Goal: Transaction & Acquisition: Purchase product/service

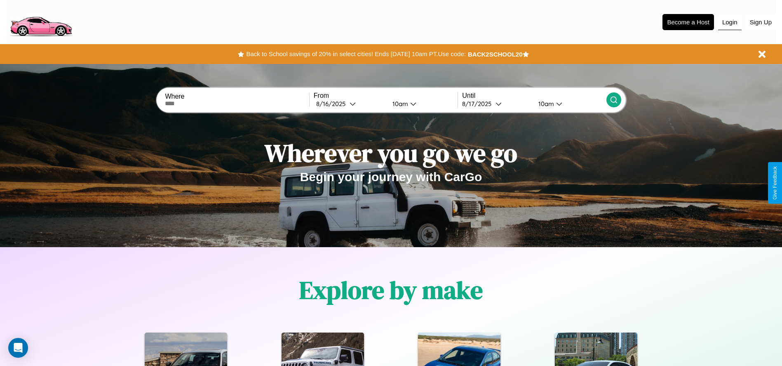
click at [730, 22] on button "Login" at bounding box center [729, 22] width 23 height 16
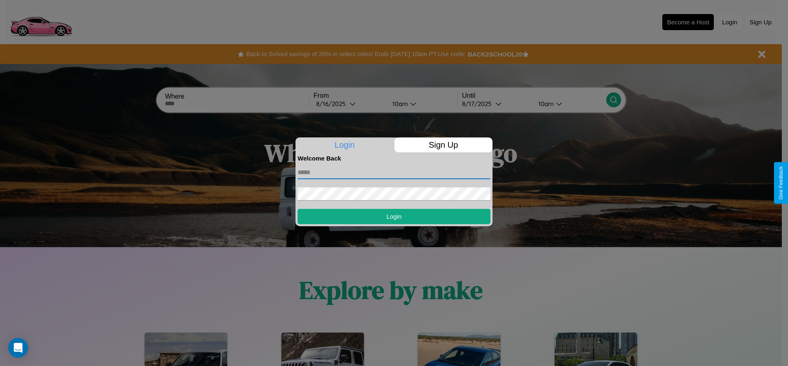
click at [394, 172] on input "text" at bounding box center [394, 172] width 193 height 13
type input "**********"
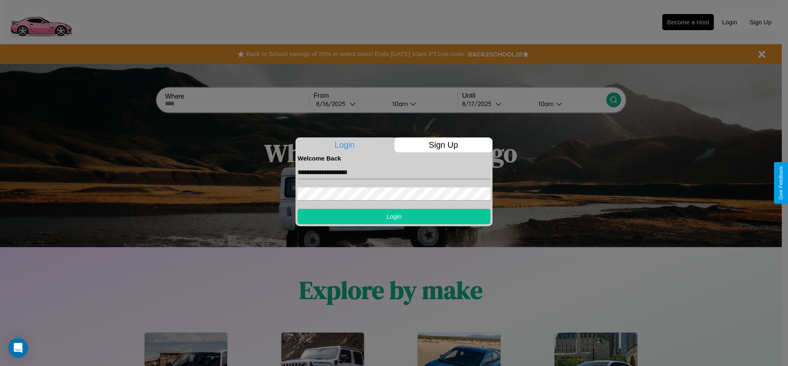
click at [394, 216] on button "Login" at bounding box center [394, 216] width 193 height 15
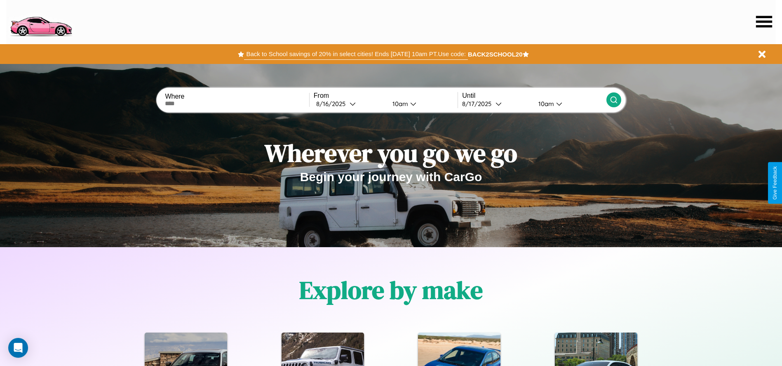
click at [356, 54] on button "Back to School savings of 20% in select cities! Ends 9/1 at 10am PT. Use code:" at bounding box center [355, 54] width 223 height 12
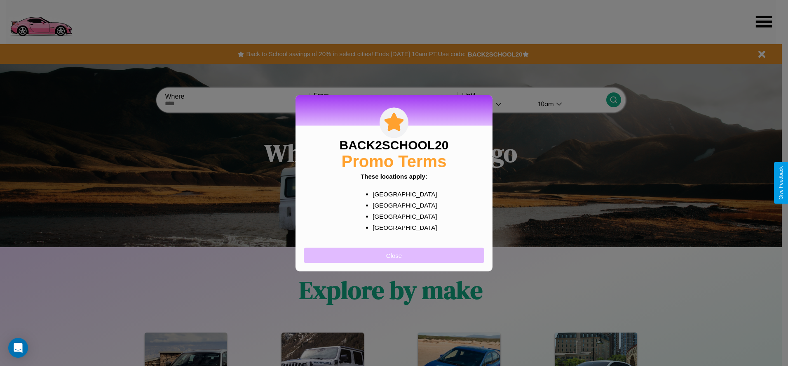
click at [394, 255] on button "Close" at bounding box center [394, 254] width 181 height 15
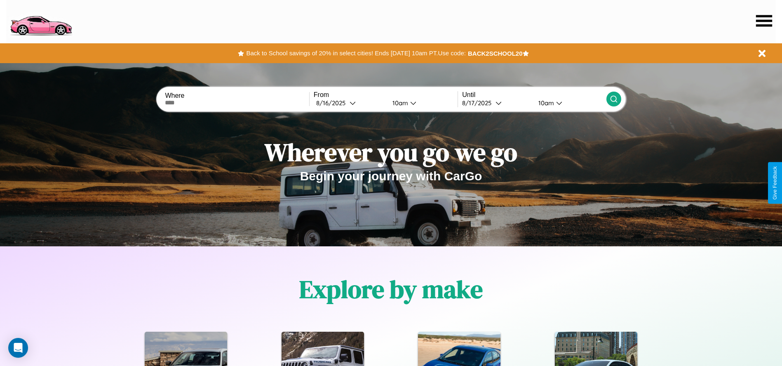
scroll to position [171, 0]
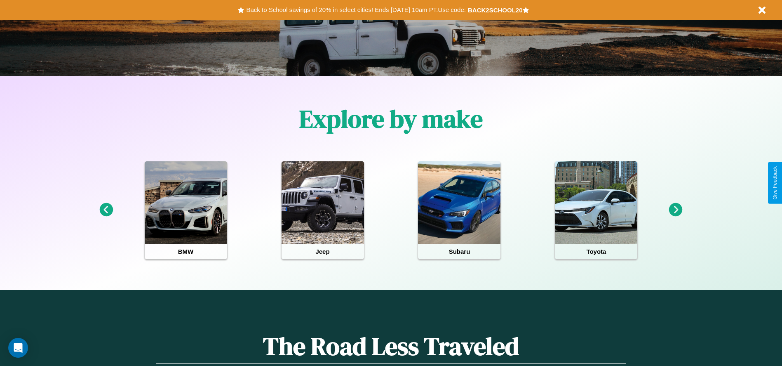
click at [676, 210] on icon at bounding box center [676, 210] width 14 height 14
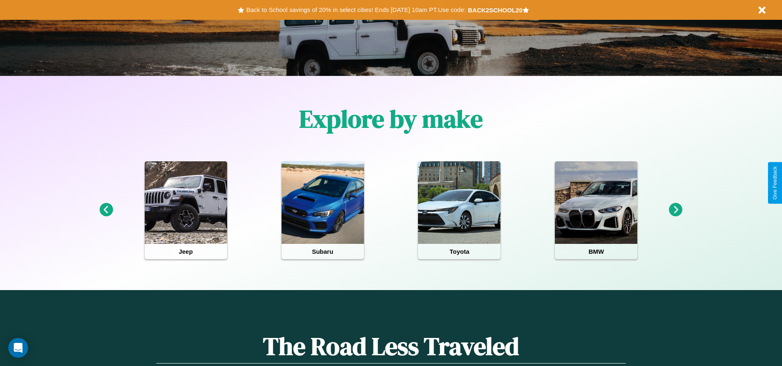
click at [676, 210] on icon at bounding box center [676, 210] width 14 height 14
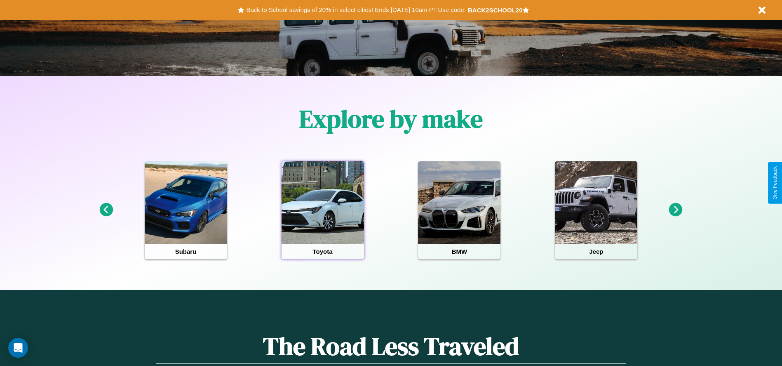
click at [322, 210] on div at bounding box center [323, 202] width 82 height 82
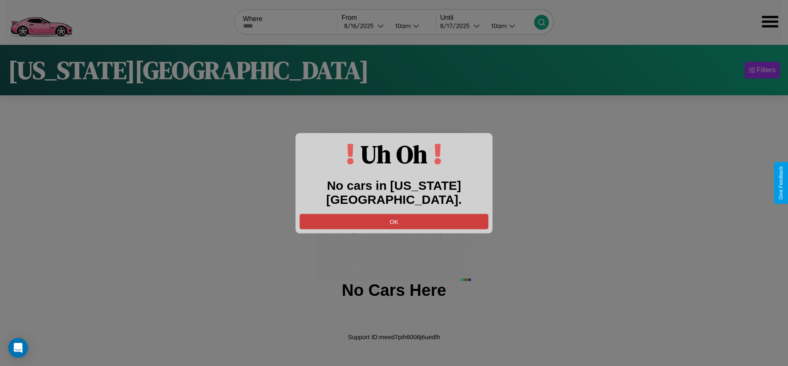
click at [394, 214] on button "OK" at bounding box center [394, 221] width 189 height 15
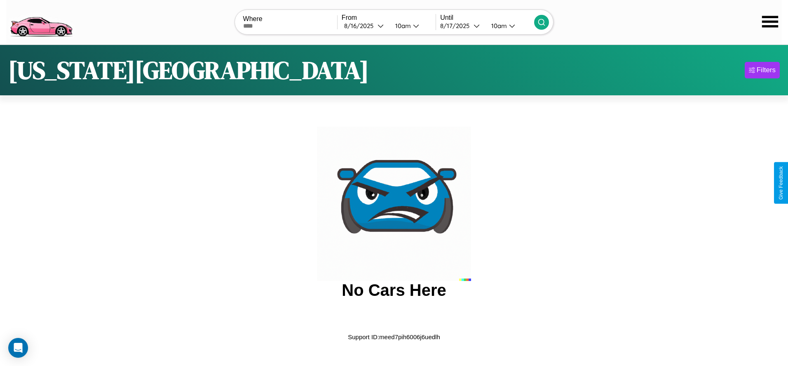
click at [290, 26] on input "text" at bounding box center [290, 26] width 94 height 7
type input "**********"
click at [365, 26] on div "8 / 16 / 2025" at bounding box center [360, 26] width 33 height 8
select select "*"
select select "****"
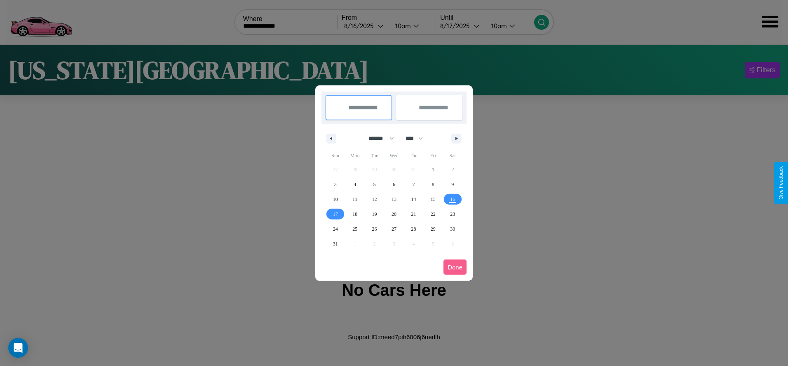
click at [378, 138] on select "******* ******** ***** ***** *** **** **** ****** ********* ******* ******** **…" at bounding box center [379, 139] width 35 height 14
select select "**"
click at [374, 228] on span "25" at bounding box center [374, 228] width 5 height 15
type input "**********"
click at [433, 228] on span "28" at bounding box center [433, 228] width 5 height 15
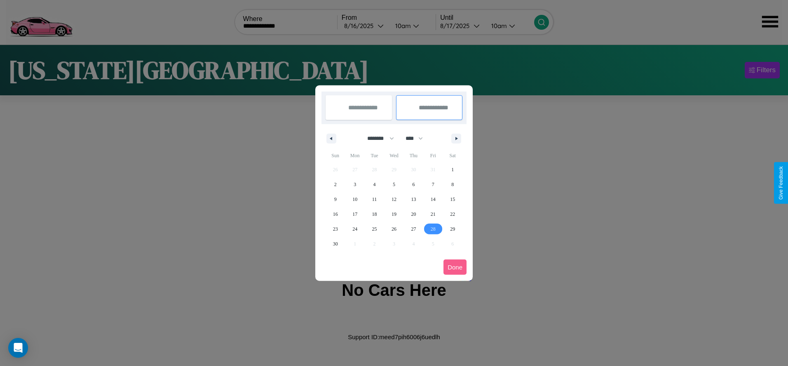
type input "**********"
click at [455, 267] on button "Done" at bounding box center [455, 266] width 23 height 15
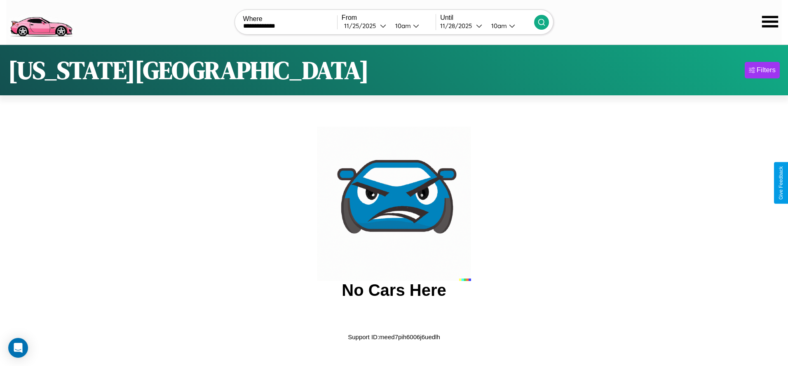
click at [402, 26] on div "10am" at bounding box center [402, 26] width 22 height 8
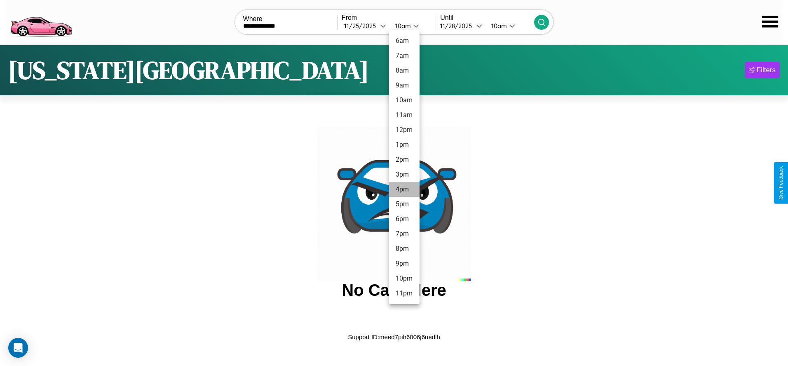
click at [404, 189] on li "4pm" at bounding box center [404, 189] width 31 height 15
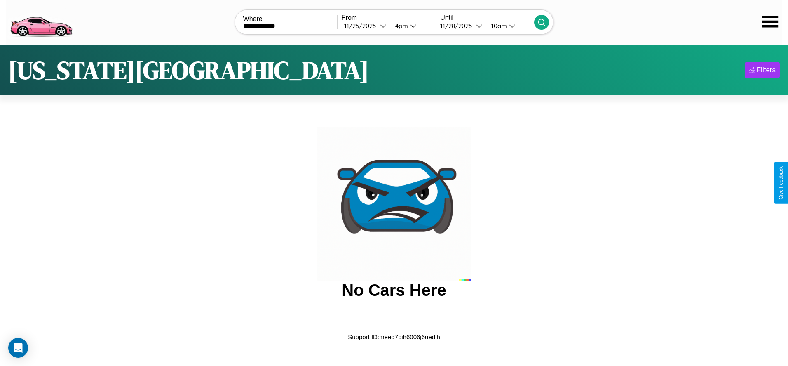
click at [542, 22] on icon at bounding box center [542, 22] width 8 height 8
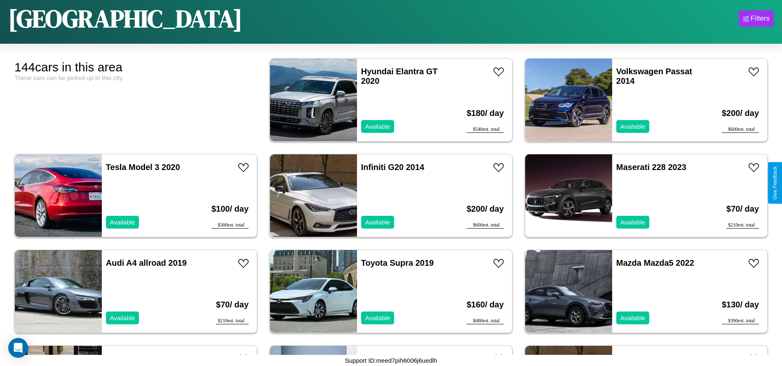
scroll to position [1222, 0]
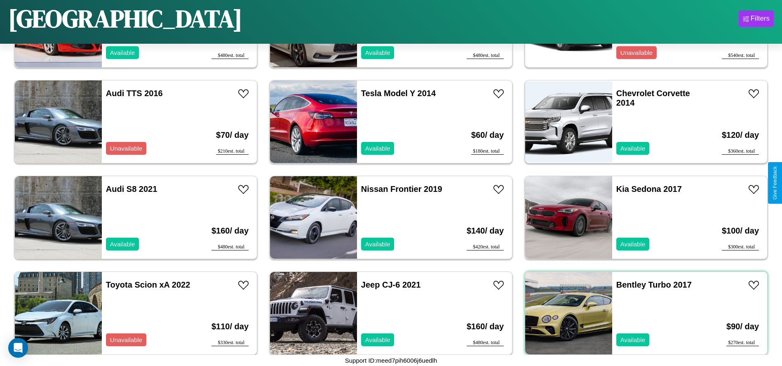
click at [641, 312] on div "Bentley Turbo 2017 Available" at bounding box center [659, 313] width 95 height 82
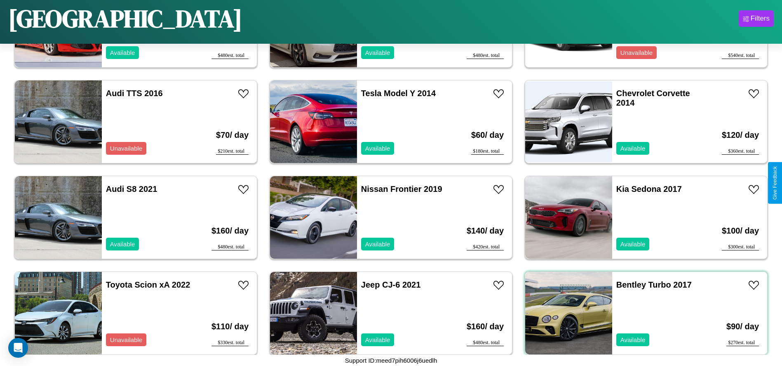
click at [641, 312] on div "Bentley Turbo 2017 Available" at bounding box center [659, 313] width 95 height 82
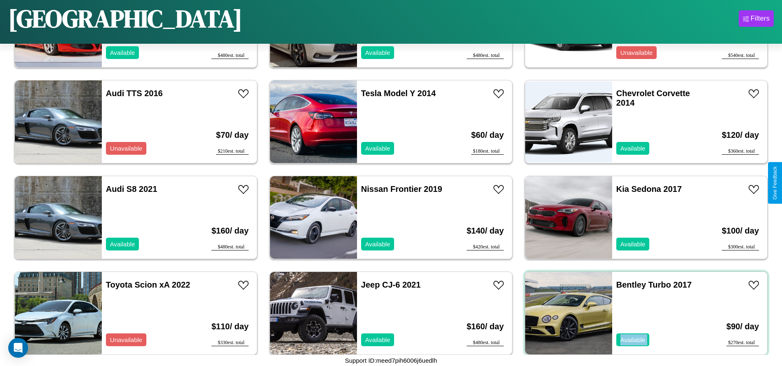
click at [641, 312] on div "Bentley Turbo 2017 Available" at bounding box center [659, 313] width 95 height 82
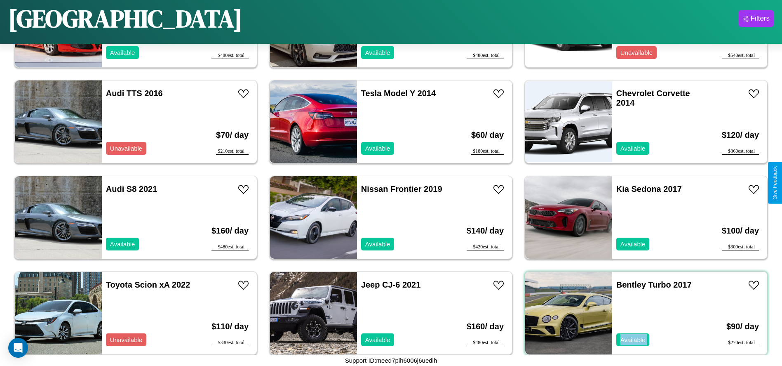
click at [641, 312] on div "Bentley Turbo 2017 Available" at bounding box center [659, 313] width 95 height 82
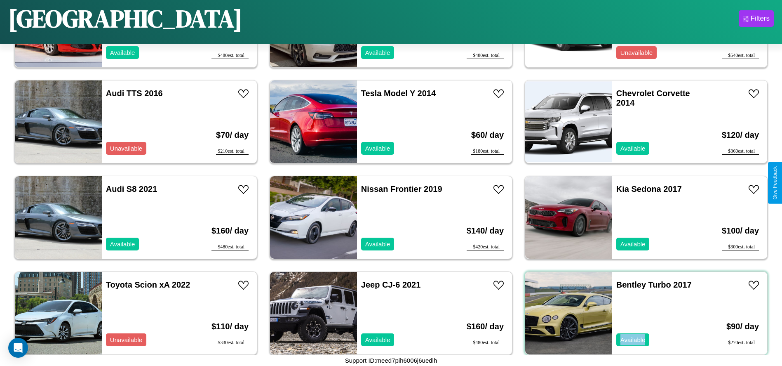
click at [641, 312] on div "Bentley Turbo 2017 Available" at bounding box center [659, 313] width 95 height 82
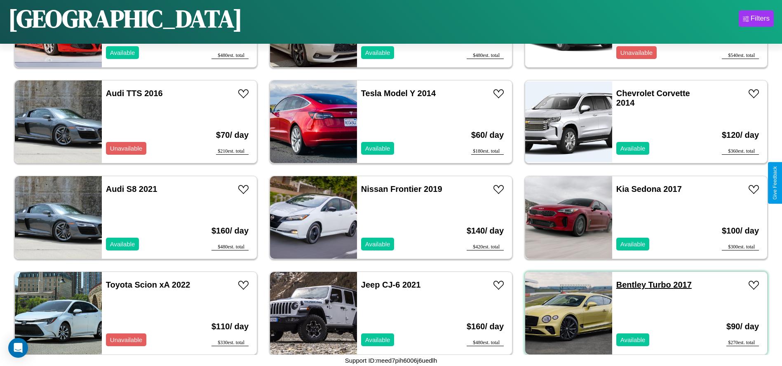
click at [626, 284] on link "Bentley Turbo 2017" at bounding box center [653, 284] width 75 height 9
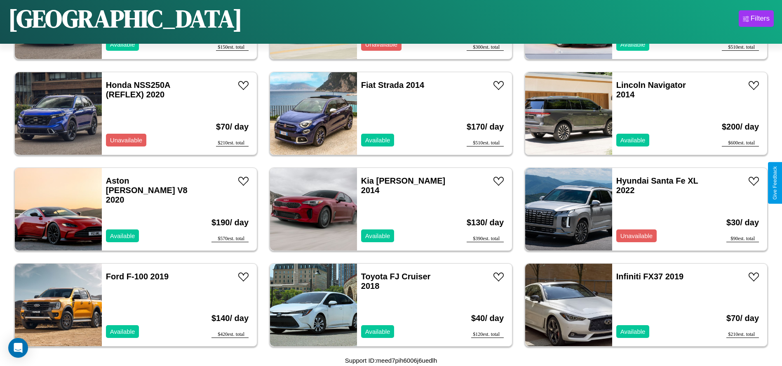
scroll to position [3057, 0]
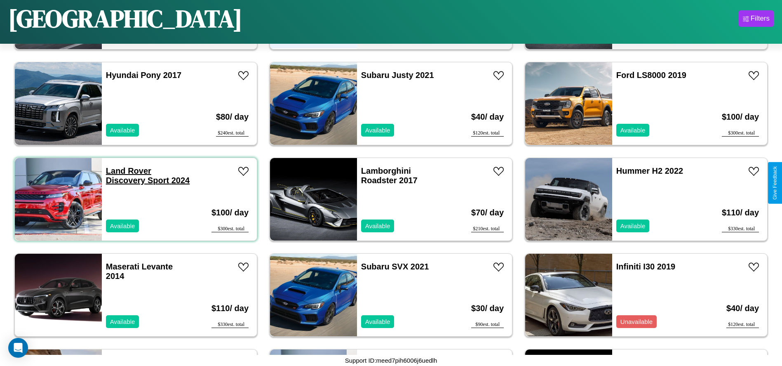
click at [127, 171] on link "Land Rover Discovery Sport 2024" at bounding box center [148, 175] width 84 height 19
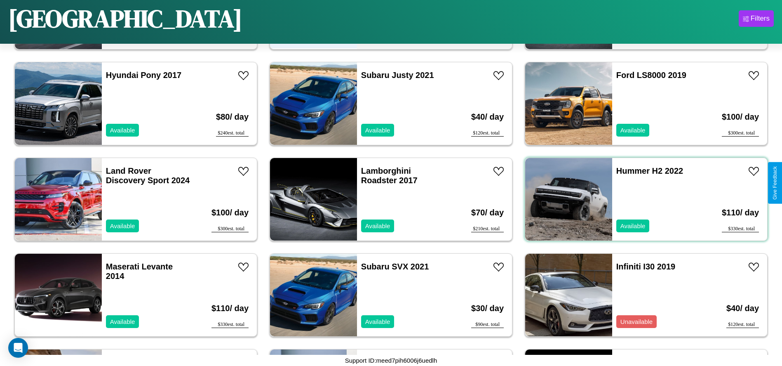
click at [641, 199] on div "Hummer H2 2022 Available" at bounding box center [659, 199] width 95 height 82
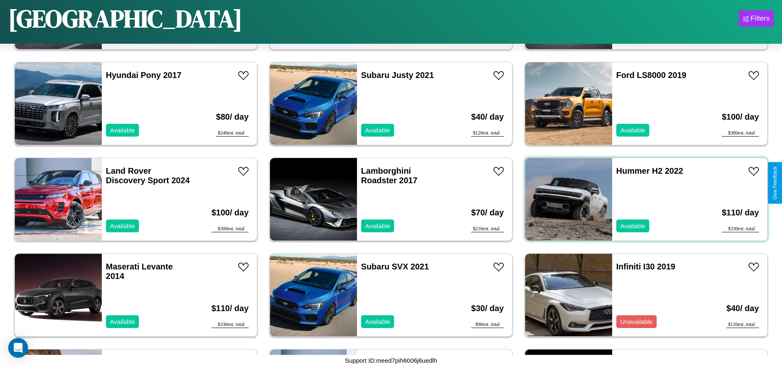
click at [641, 199] on div "Hummer H2 2022 Available" at bounding box center [659, 199] width 95 height 82
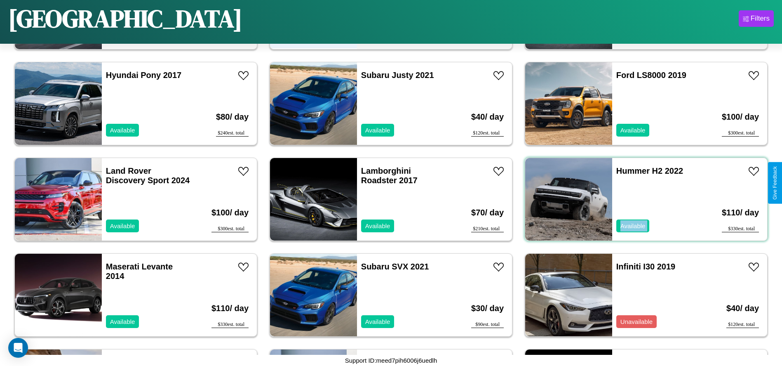
click at [641, 199] on div "Hummer H2 2022 Available" at bounding box center [659, 199] width 95 height 82
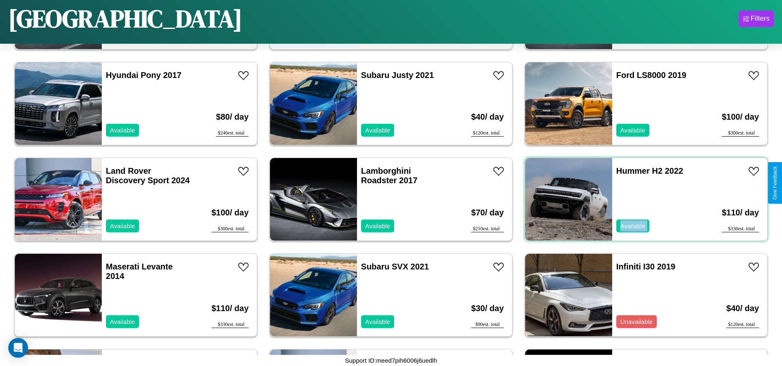
click at [641, 199] on div "Hummer H2 2022 Available" at bounding box center [659, 199] width 95 height 82
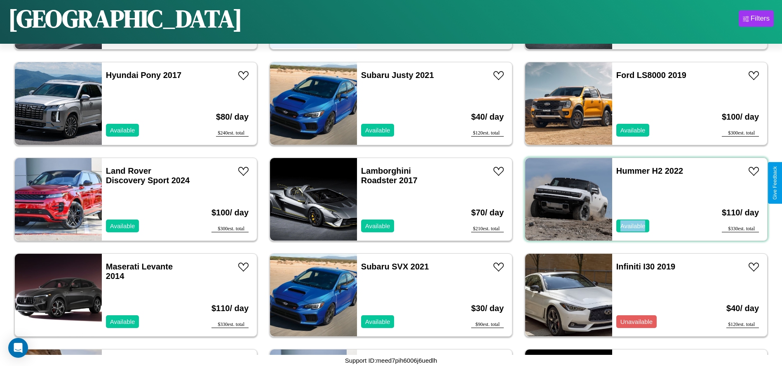
click at [641, 199] on div "Hummer H2 2022 Available" at bounding box center [659, 199] width 95 height 82
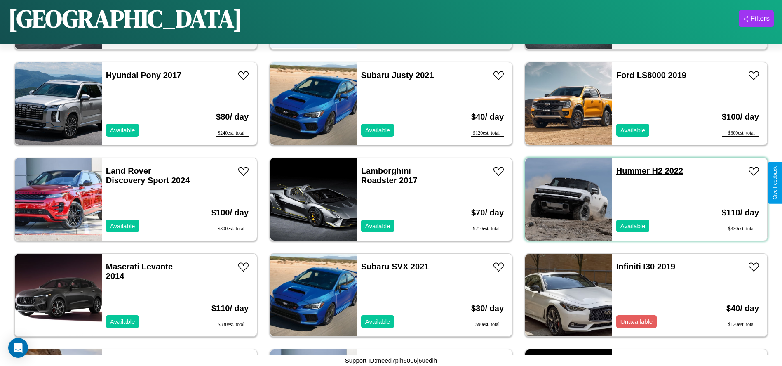
click at [628, 171] on link "Hummer H2 2022" at bounding box center [649, 170] width 67 height 9
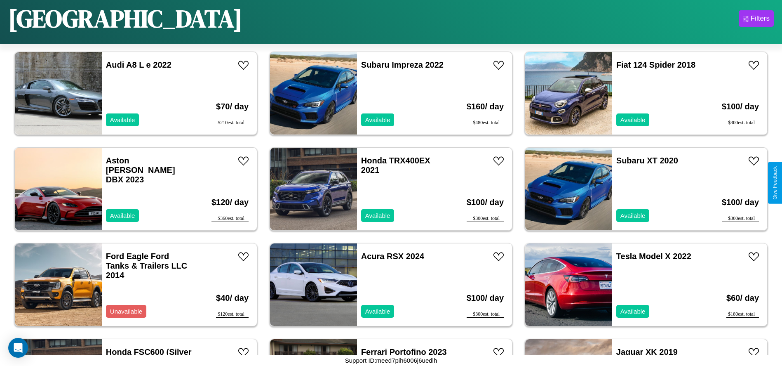
scroll to position [2005, 0]
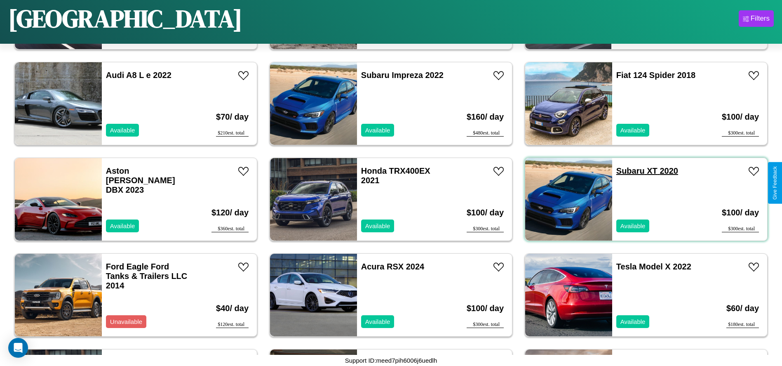
click at [625, 171] on link "Subaru XT 2020" at bounding box center [647, 170] width 62 height 9
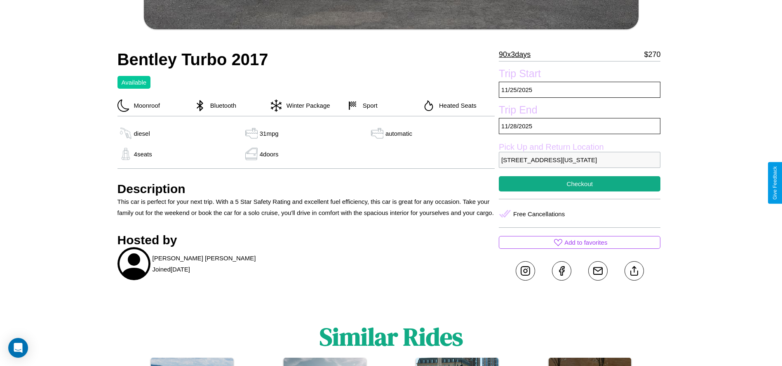
scroll to position [275, 0]
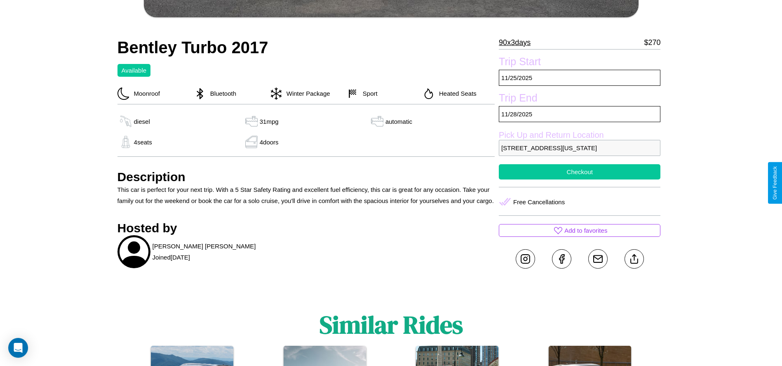
click at [580, 179] on button "Checkout" at bounding box center [580, 171] width 162 height 15
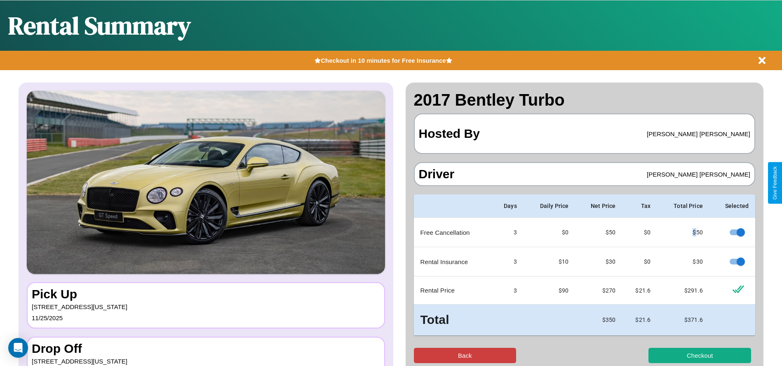
click at [465, 355] on button "Back" at bounding box center [465, 355] width 103 height 15
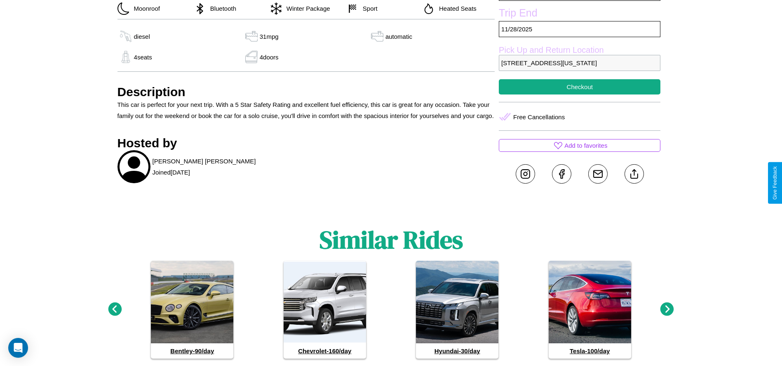
scroll to position [362, 0]
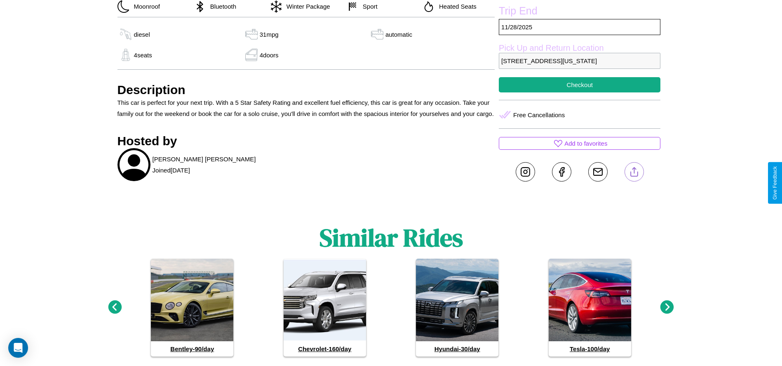
click at [634, 173] on line at bounding box center [634, 170] width 0 height 6
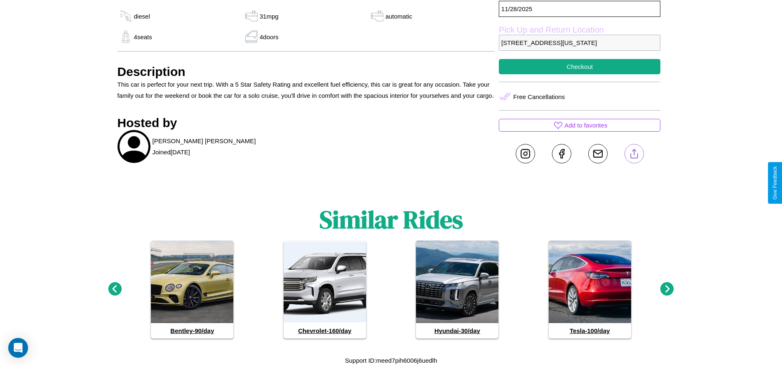
scroll to position [391, 0]
click at [667, 289] on icon at bounding box center [667, 289] width 14 height 14
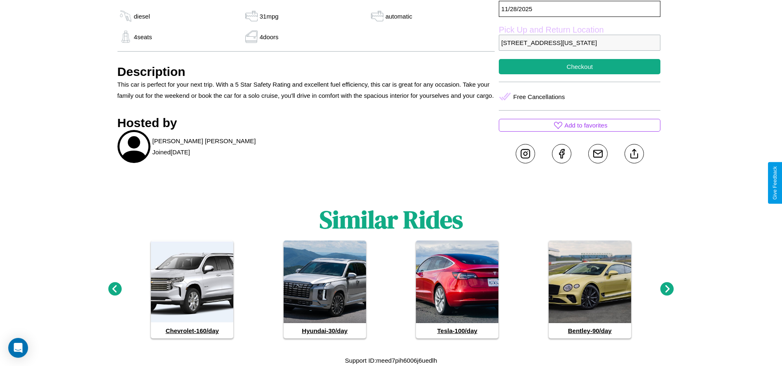
click at [667, 289] on icon at bounding box center [667, 289] width 14 height 14
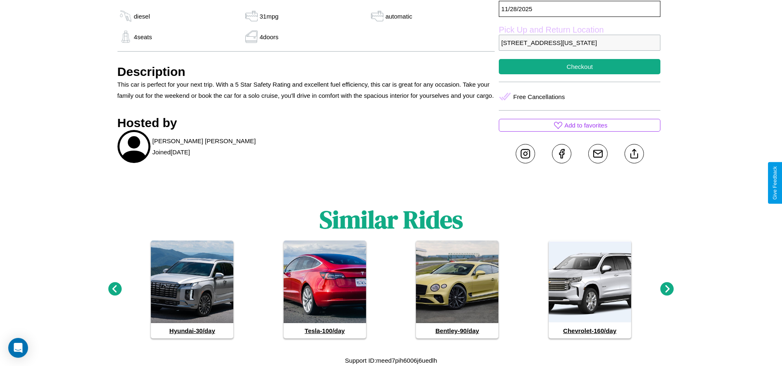
click at [667, 289] on icon at bounding box center [667, 289] width 14 height 14
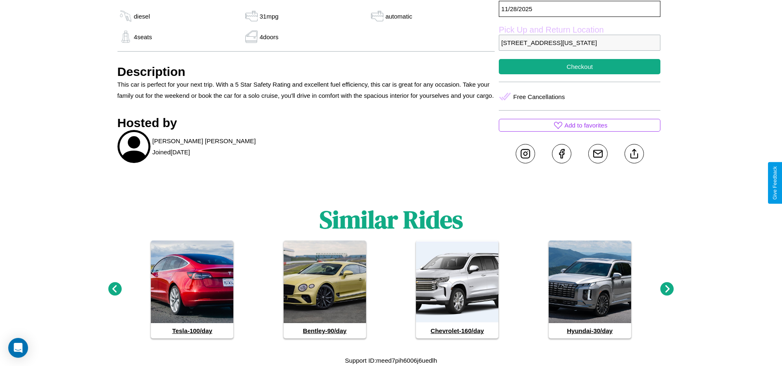
click at [667, 289] on icon at bounding box center [667, 289] width 14 height 14
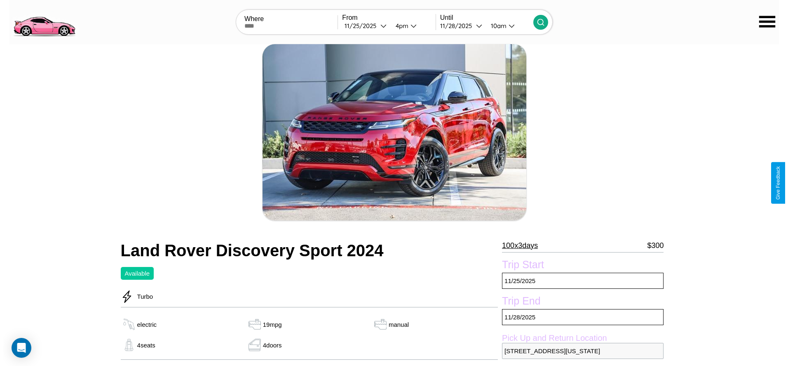
scroll to position [98, 0]
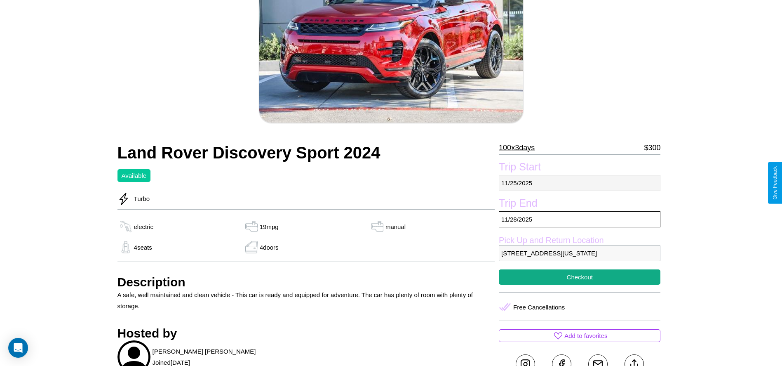
click at [580, 183] on p "11 / 25 / 2025" at bounding box center [580, 183] width 162 height 16
select select "*"
select select "****"
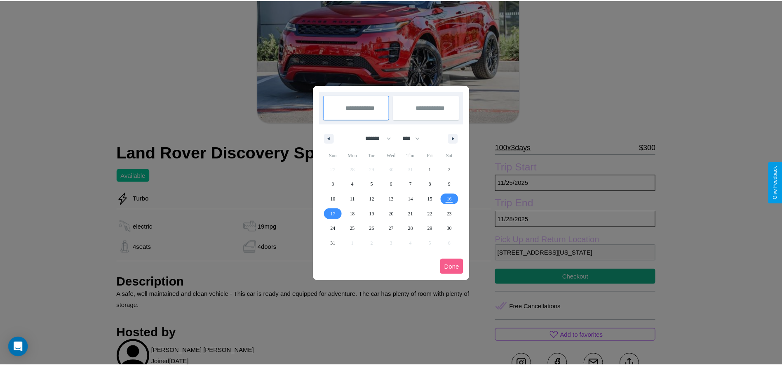
scroll to position [0, 0]
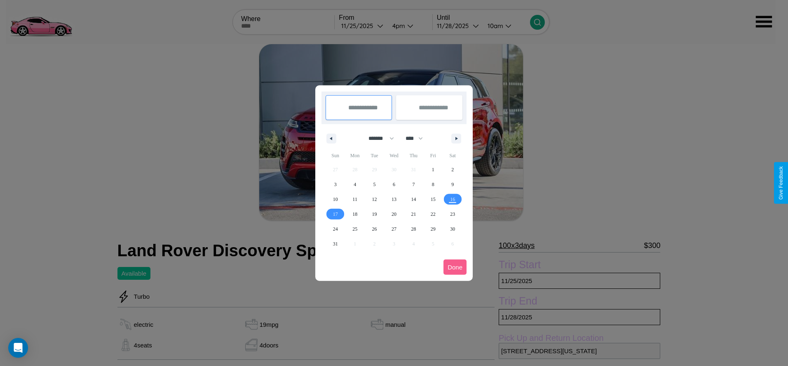
click at [363, 26] on div at bounding box center [394, 183] width 788 height 366
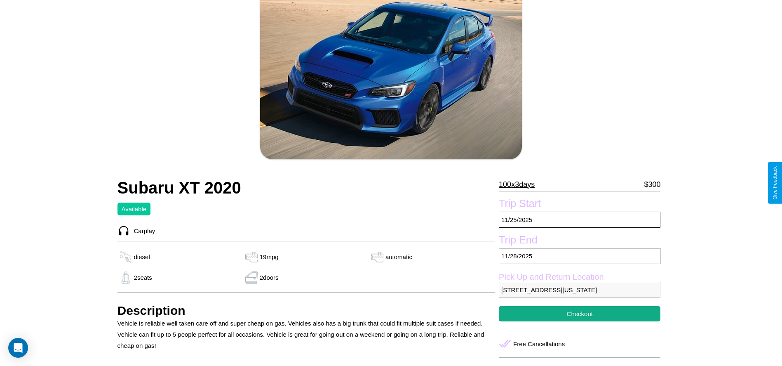
scroll to position [73, 0]
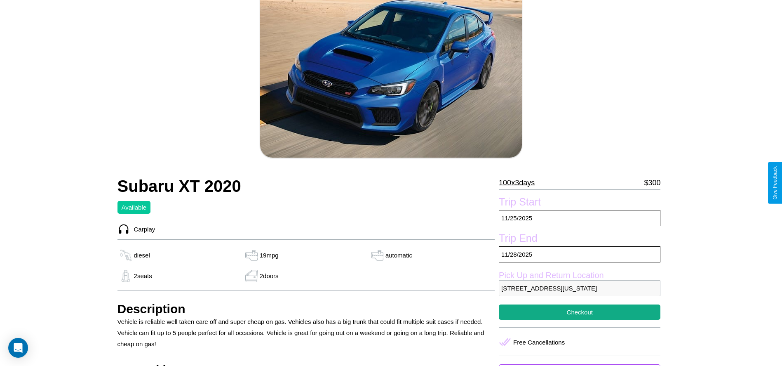
click at [520, 183] on p "100 x 3 days" at bounding box center [517, 182] width 36 height 13
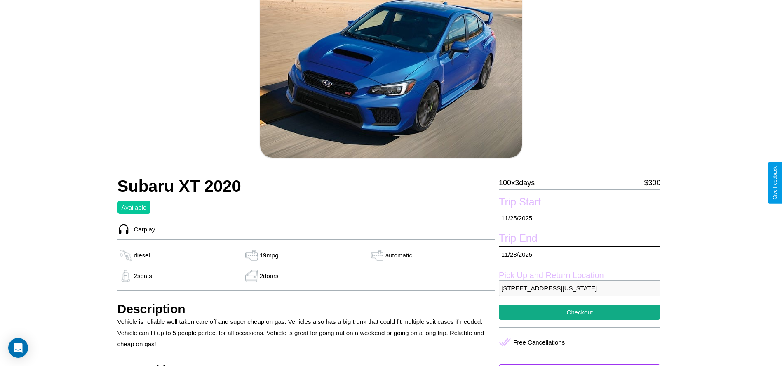
click at [520, 183] on p "100 x 3 days" at bounding box center [517, 182] width 36 height 13
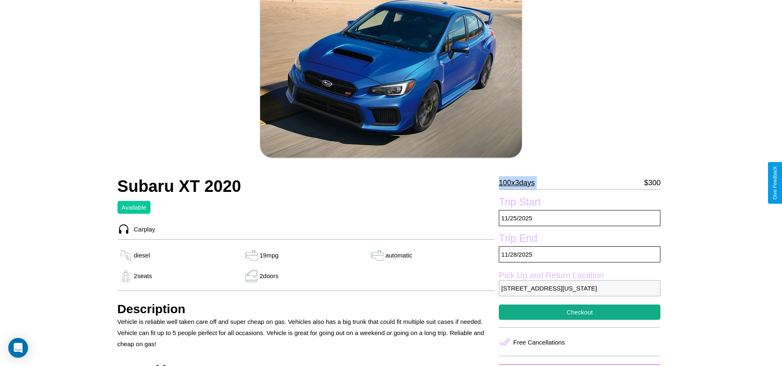
click at [520, 183] on p "100 x 3 days" at bounding box center [517, 182] width 36 height 13
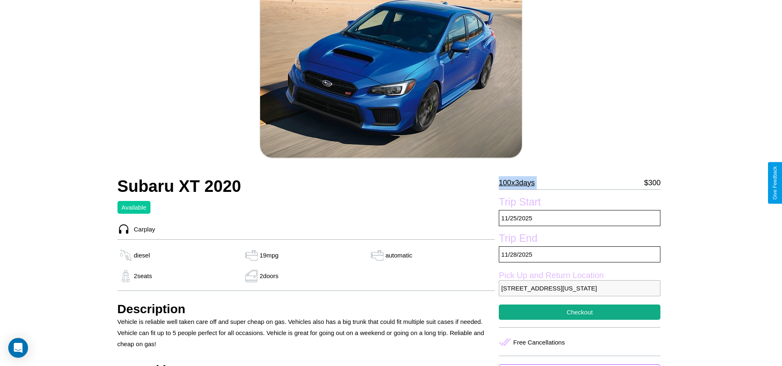
click at [520, 183] on p "100 x 3 days" at bounding box center [517, 182] width 36 height 13
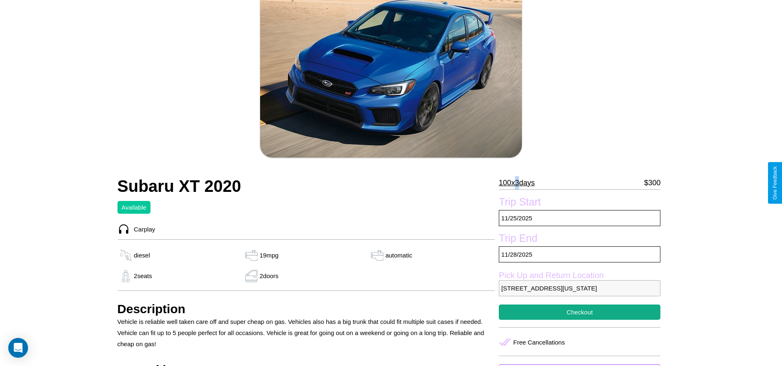
click at [520, 183] on p "100 x 3 days" at bounding box center [517, 182] width 36 height 13
